Goal: Obtain resource: Obtain resource

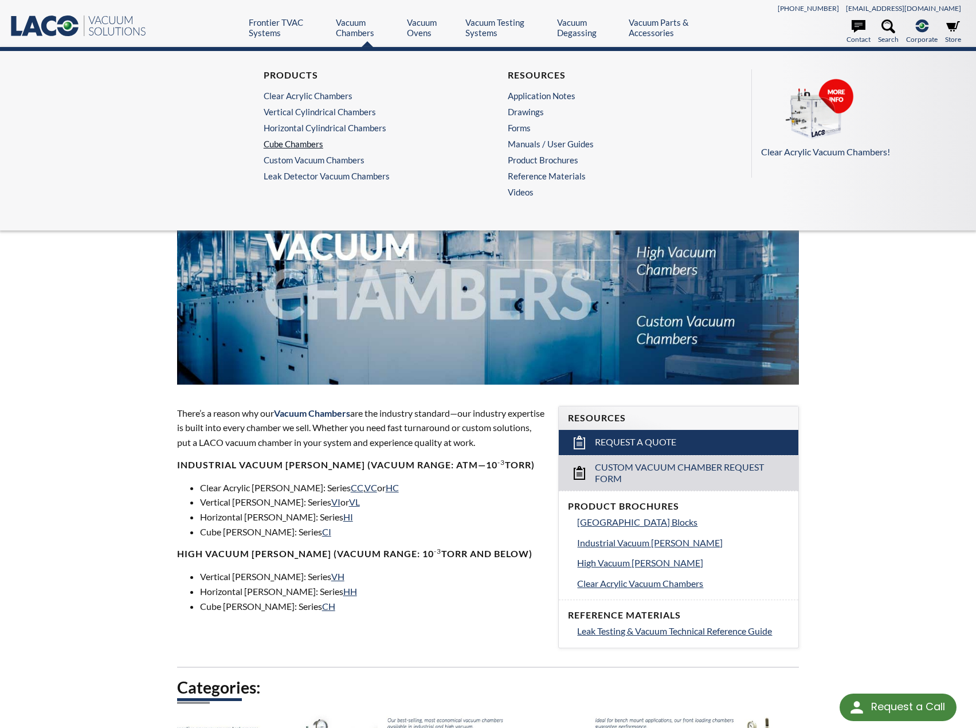
click at [311, 143] on link "Cube Chambers" at bounding box center [364, 144] width 200 height 10
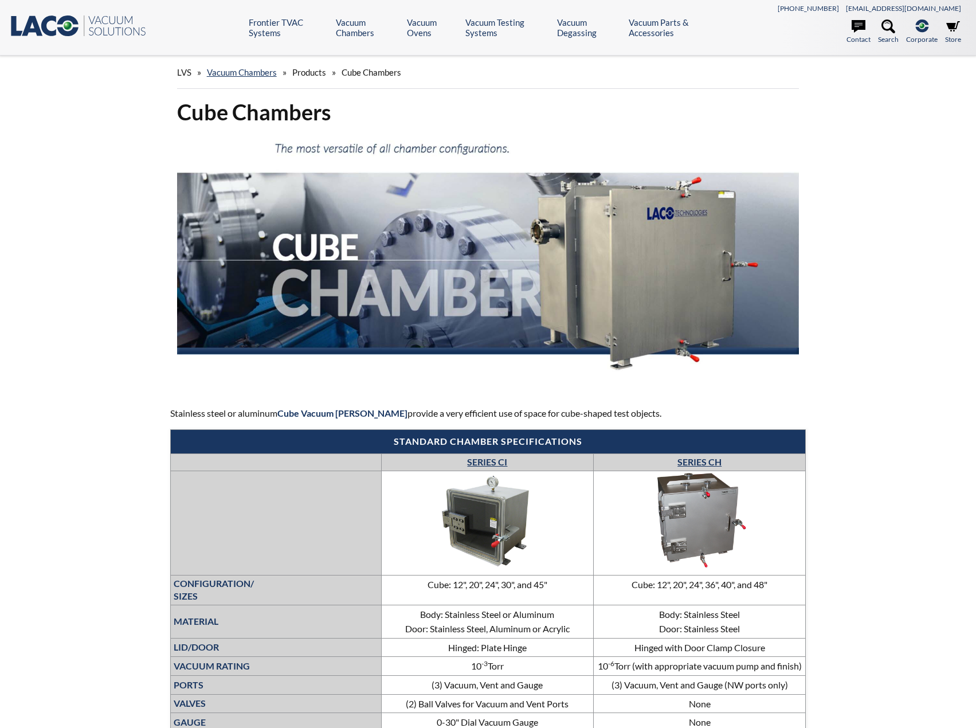
select select "Language Translate Widget"
click at [138, 354] on div "Cube Chambers Stainless steel or aluminum Cube Vacuum Chambers provide a very e…" at bounding box center [489, 687] width 734 height 1179
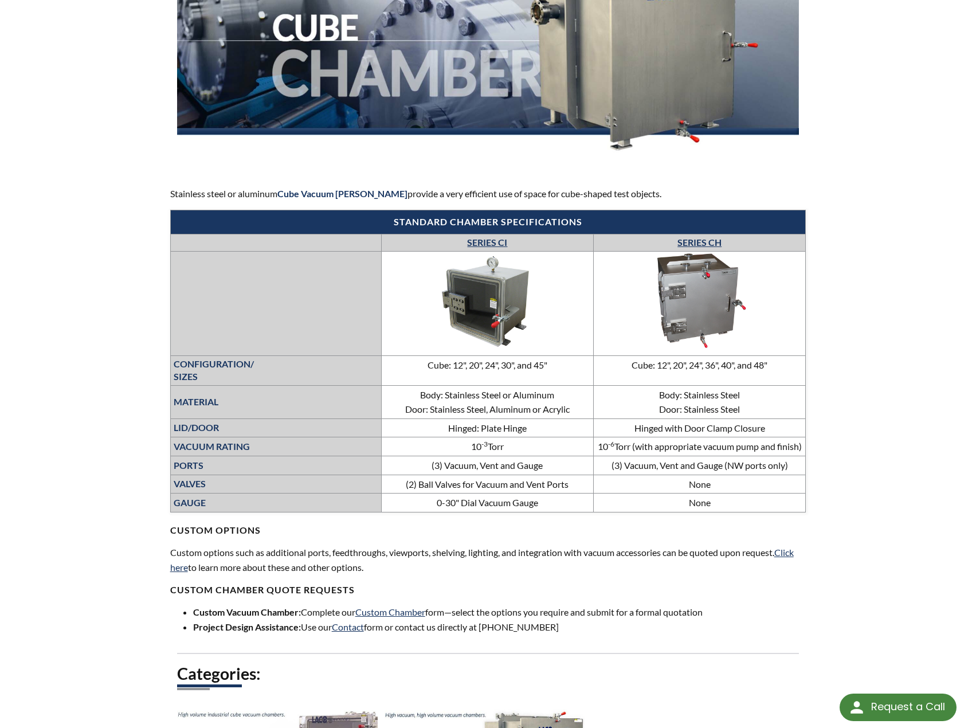
scroll to position [229, 0]
